Goal: Information Seeking & Learning: Check status

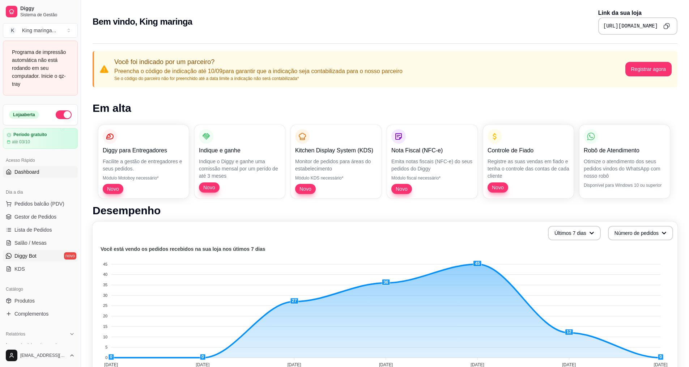
click at [31, 256] on span "Diggy Bot" at bounding box center [25, 255] width 22 height 7
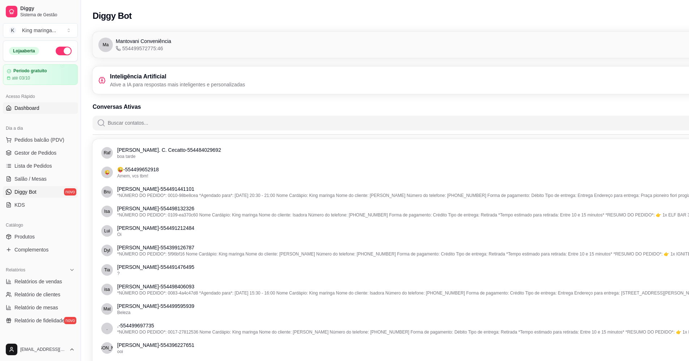
click at [51, 107] on link "Dashboard" at bounding box center [40, 108] width 75 height 12
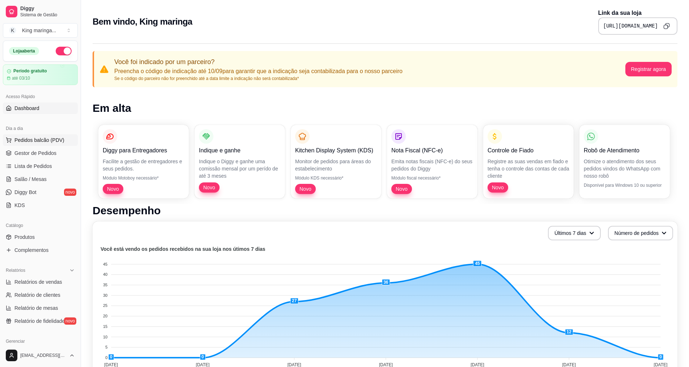
click at [43, 138] on span "Pedidos balcão (PDV)" at bounding box center [39, 139] width 50 height 7
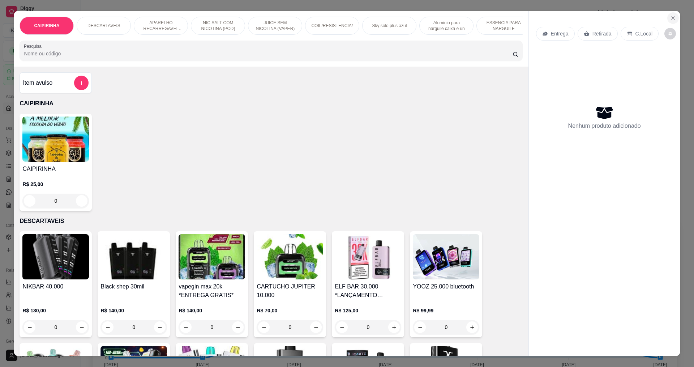
click at [671, 16] on icon "Close" at bounding box center [674, 18] width 6 height 6
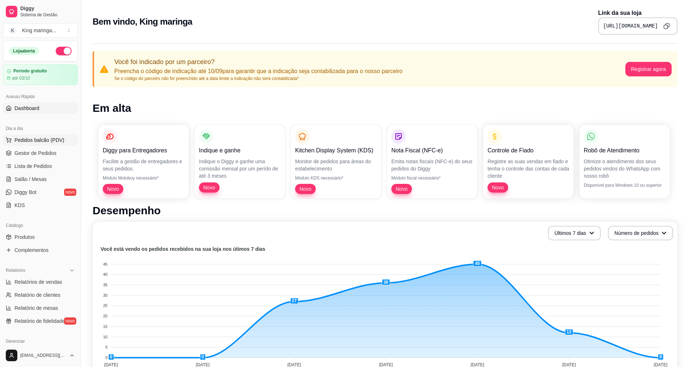
click at [49, 142] on span "Pedidos balcão (PDV)" at bounding box center [39, 139] width 50 height 7
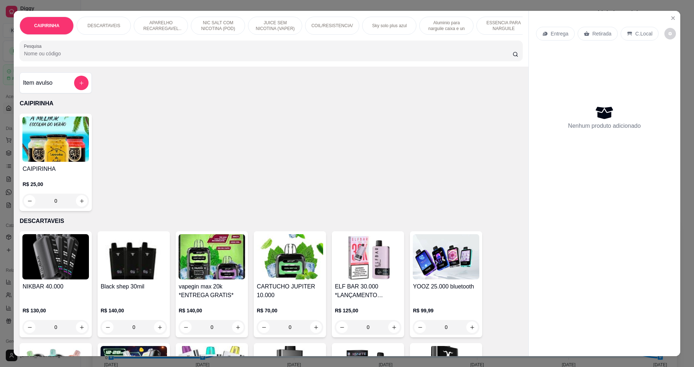
click at [664, 15] on div "Entrega Retirada C.Local Nenhum produto adicionado" at bounding box center [605, 177] width 152 height 333
click at [668, 20] on button "Close" at bounding box center [674, 18] width 12 height 12
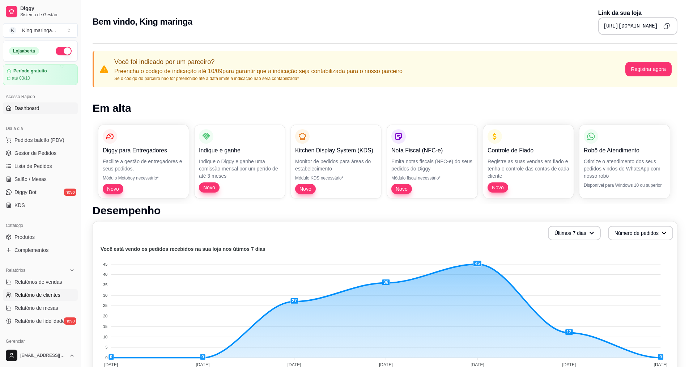
click at [51, 294] on span "Relatório de clientes" at bounding box center [37, 294] width 46 height 7
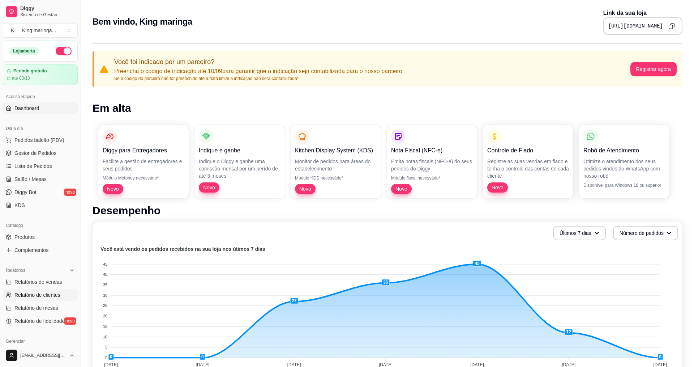
select select "30"
select select "HIGHEST_TOTAL_SPENT_WITH_ORDERS"
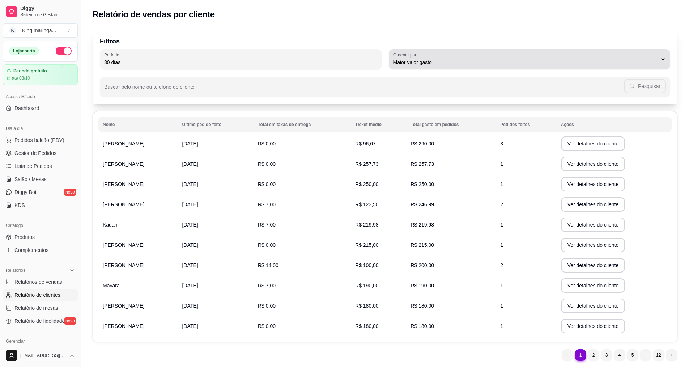
click at [653, 57] on div "Maior valor gasto" at bounding box center [525, 59] width 264 height 14
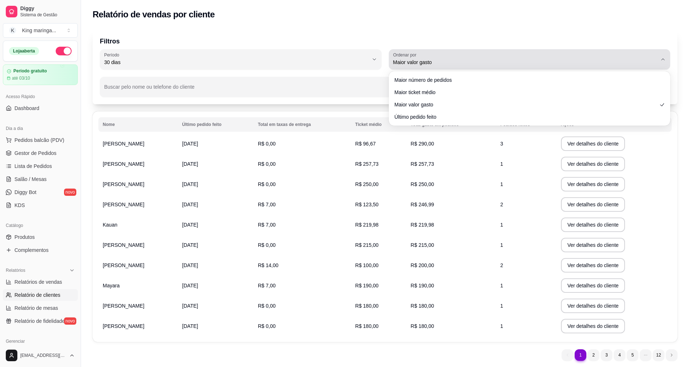
click at [659, 56] on button "Ordenar por Maior valor gasto" at bounding box center [530, 59] width 282 height 20
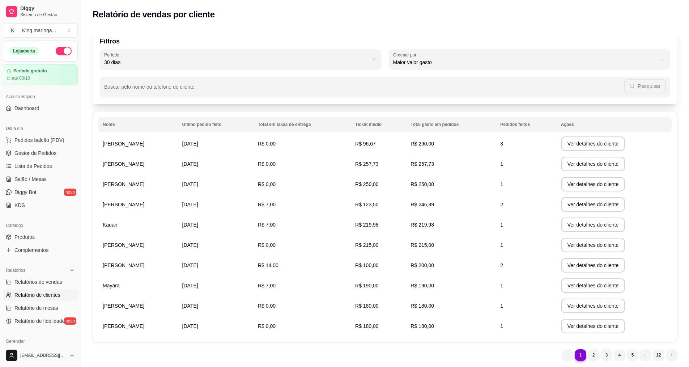
click at [683, 175] on div "Filtros 30 Período Hoje Ontem 7 dias 15 dias 30 dias 45 dias 60 dias Período 30…" at bounding box center [385, 197] width 608 height 345
click at [22, 233] on link "Produtos" at bounding box center [40, 237] width 75 height 12
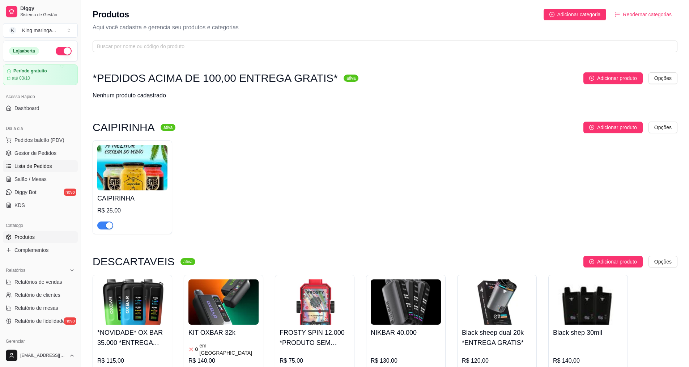
click at [45, 162] on span "Lista de Pedidos" at bounding box center [33, 165] width 38 height 7
